Goal: Check status: Check status

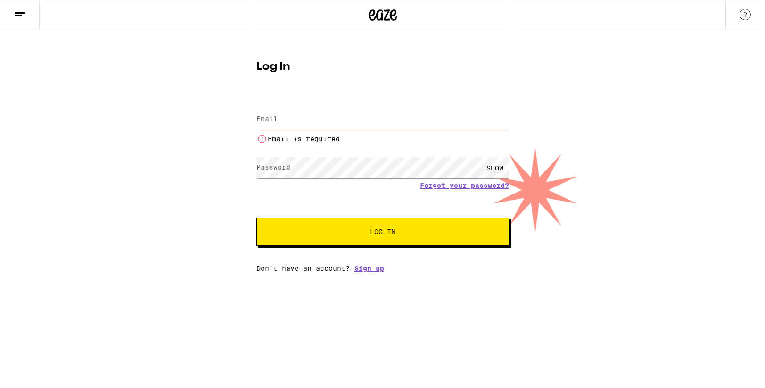
type input "[PERSON_NAME][EMAIL_ADDRESS][PERSON_NAME][DOMAIN_NAME]"
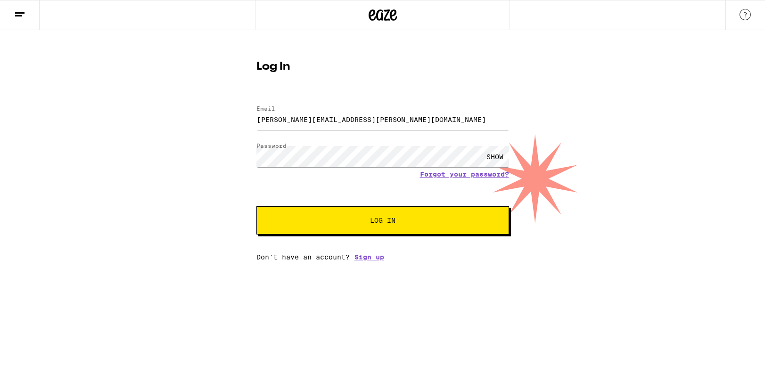
click at [440, 225] on button "Log In" at bounding box center [382, 220] width 253 height 28
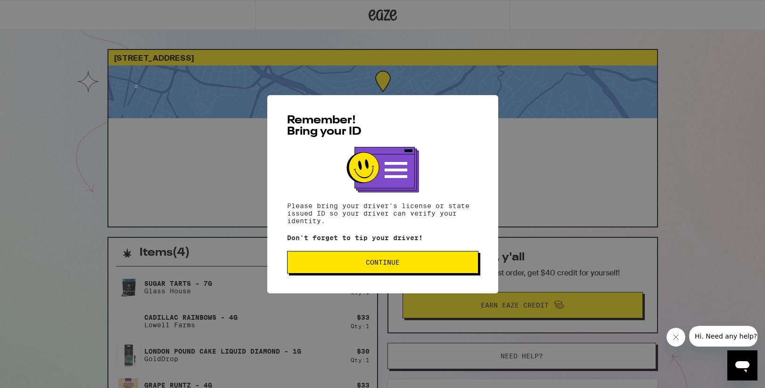
click at [373, 272] on button "Continue" at bounding box center [382, 262] width 191 height 23
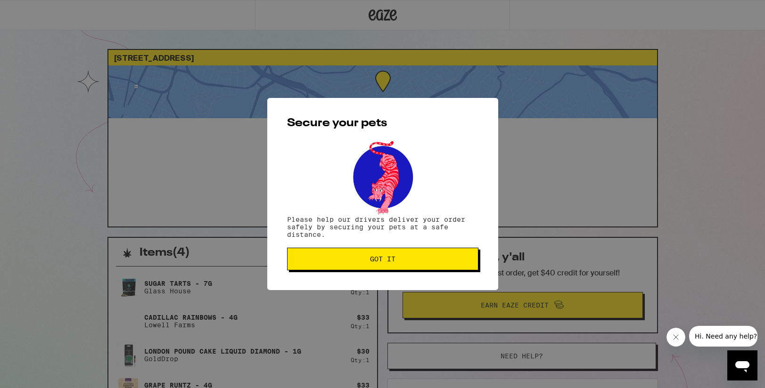
click at [366, 258] on span "Got it" at bounding box center [382, 259] width 175 height 7
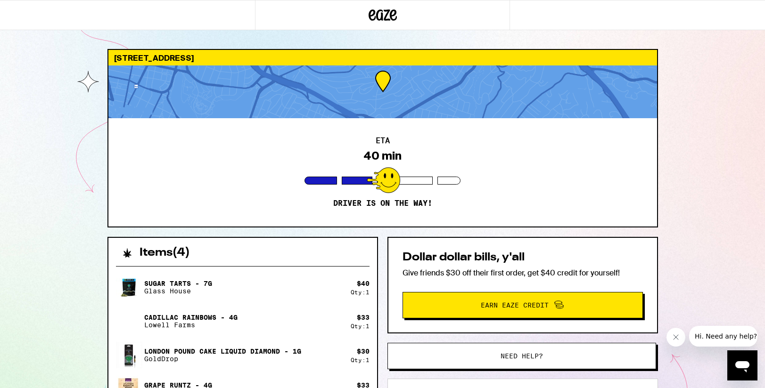
click at [293, 311] on div "Cadillac Rainbows - 4g [PERSON_NAME] Farms" at bounding box center [233, 321] width 235 height 26
